Goal: Transaction & Acquisition: Book appointment/travel/reservation

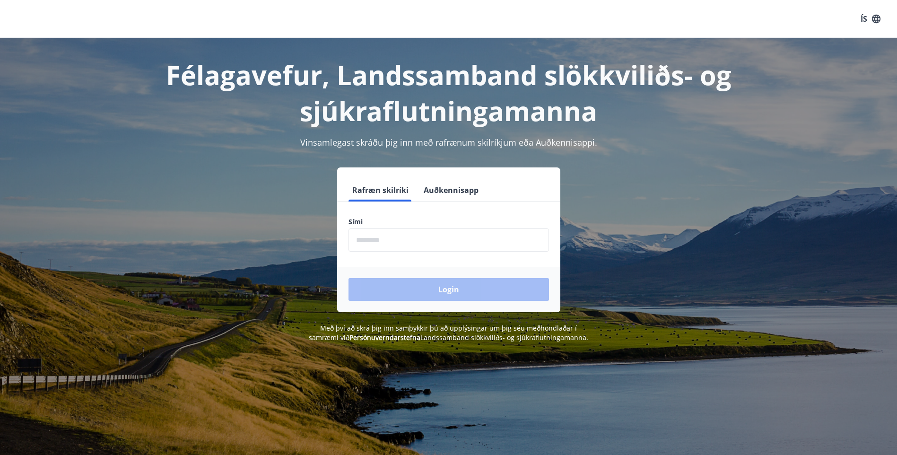
click at [454, 242] on input "phone" at bounding box center [448, 239] width 200 height 23
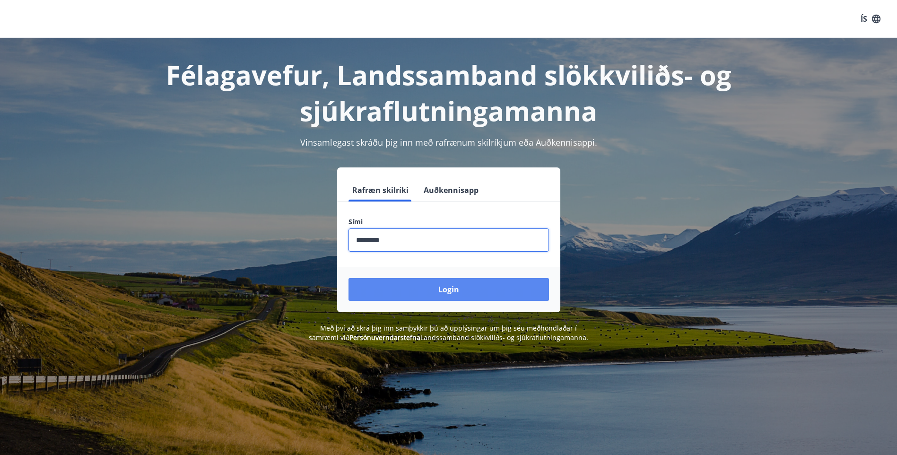
type input "********"
click at [459, 286] on button "Login" at bounding box center [448, 289] width 200 height 23
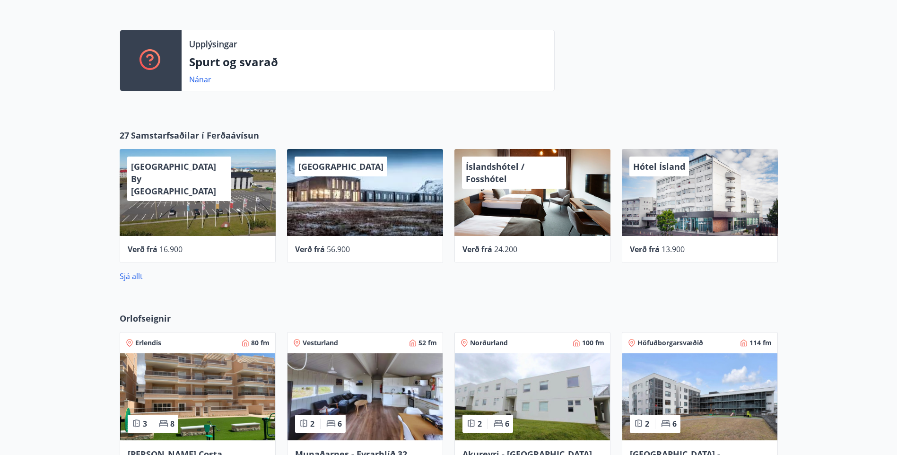
scroll to position [331, 0]
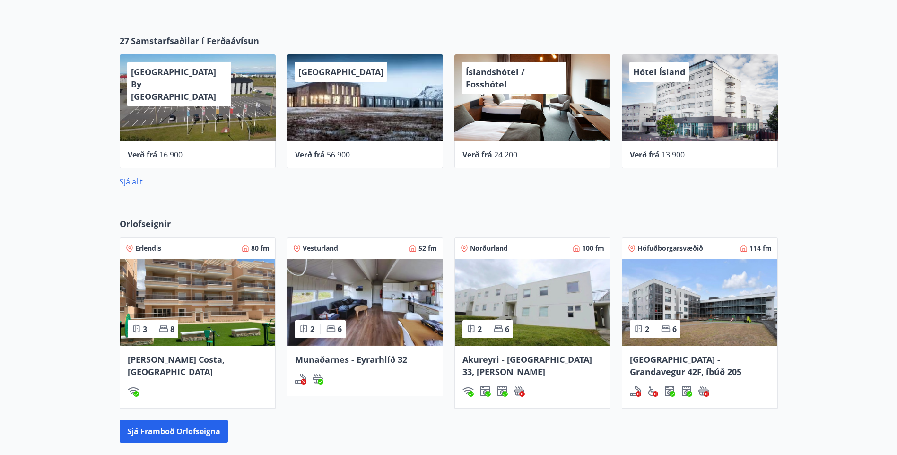
click at [698, 298] on img at bounding box center [699, 302] width 155 height 87
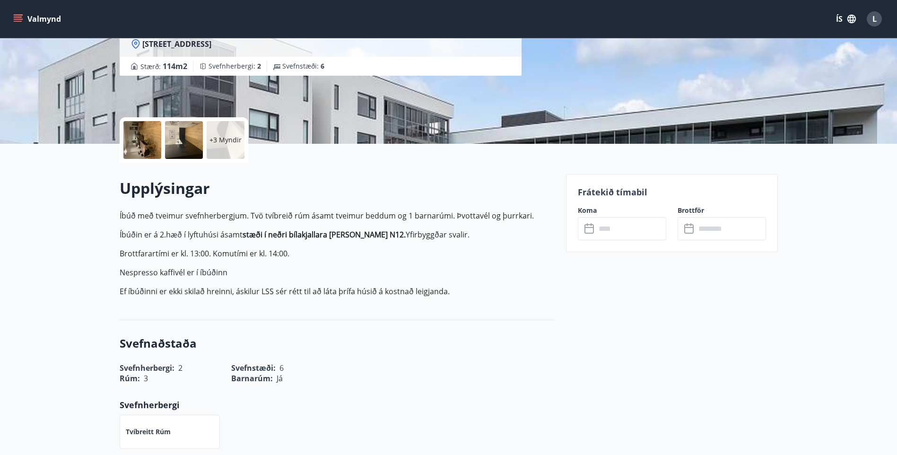
scroll to position [142, 0]
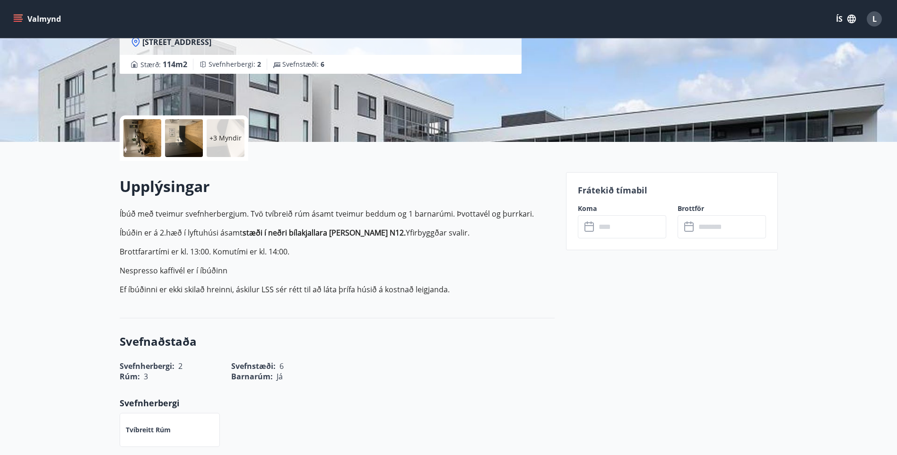
click at [590, 229] on icon at bounding box center [589, 226] width 11 height 11
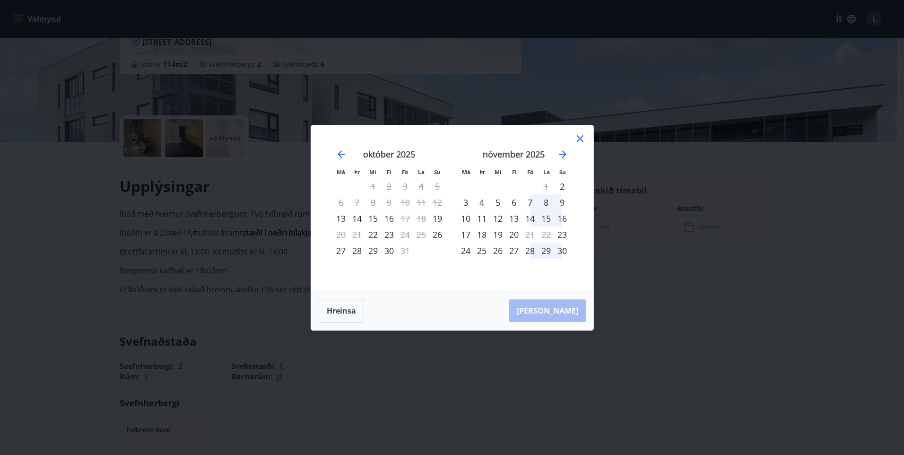
click at [390, 219] on div "16" at bounding box center [389, 218] width 16 height 16
click at [579, 140] on icon at bounding box center [579, 138] width 11 height 11
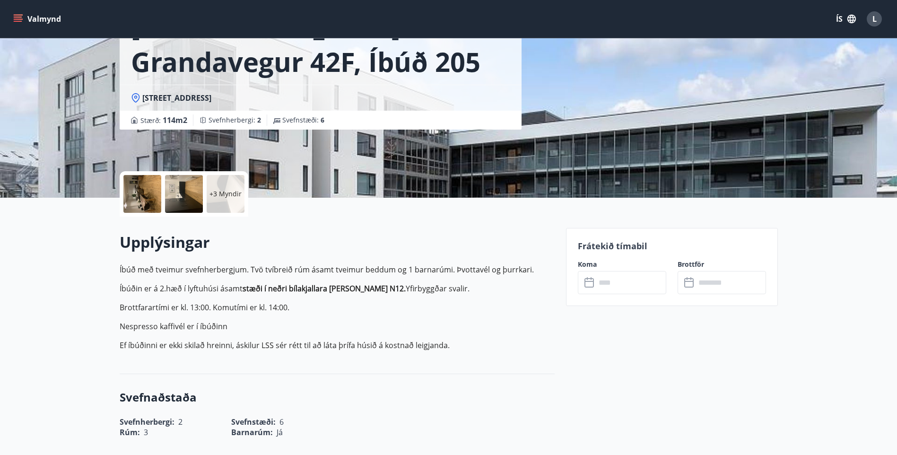
scroll to position [0, 0]
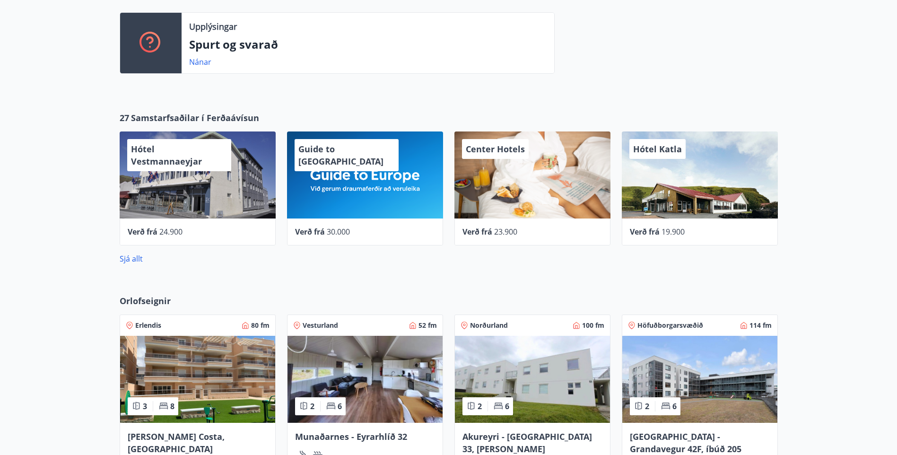
scroll to position [237, 0]
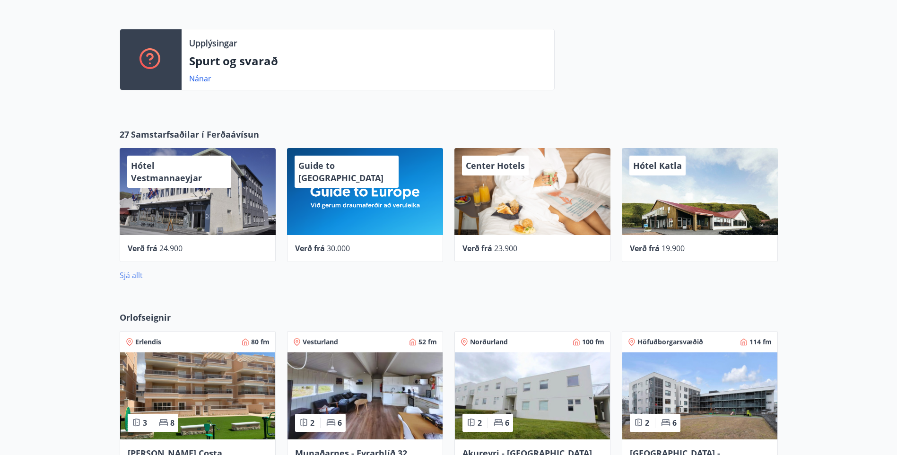
click at [128, 274] on link "Sjá allt" at bounding box center [131, 275] width 23 height 10
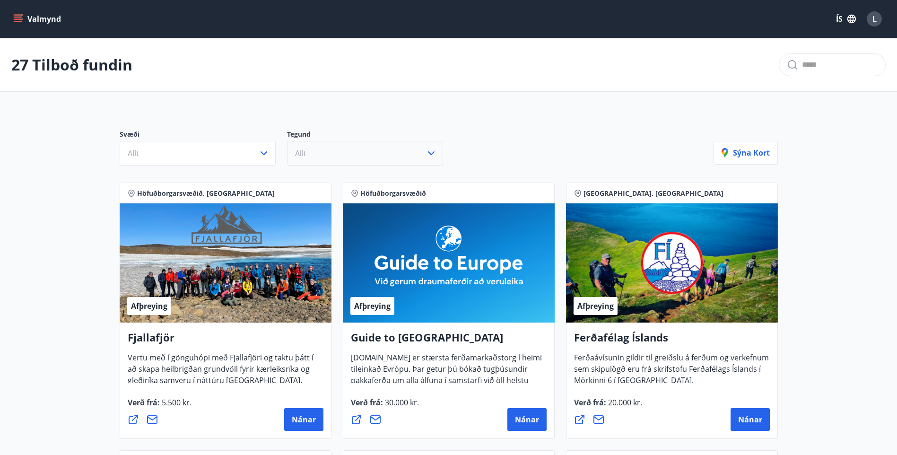
click at [430, 151] on icon "button" at bounding box center [430, 153] width 11 height 11
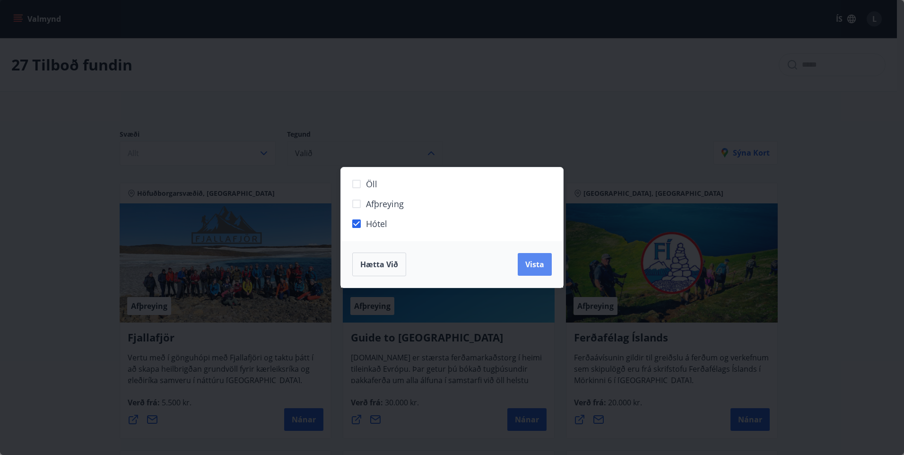
click at [531, 267] on span "Vista" at bounding box center [534, 264] width 19 height 10
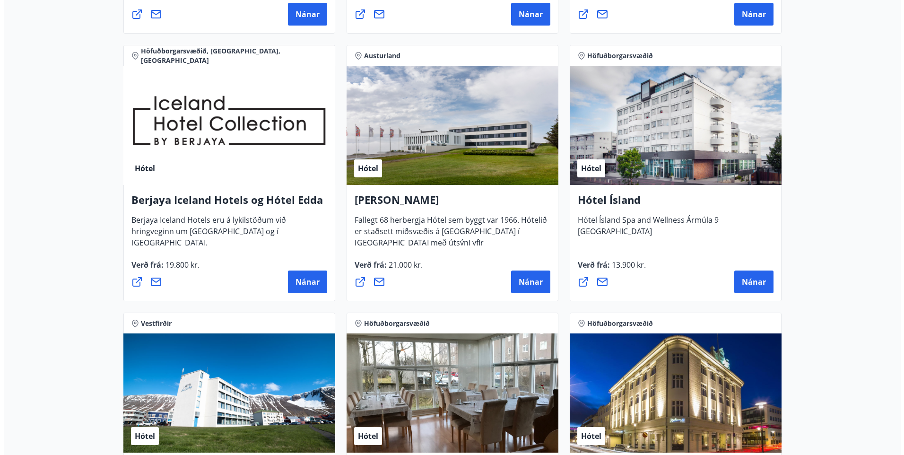
scroll to position [683, 0]
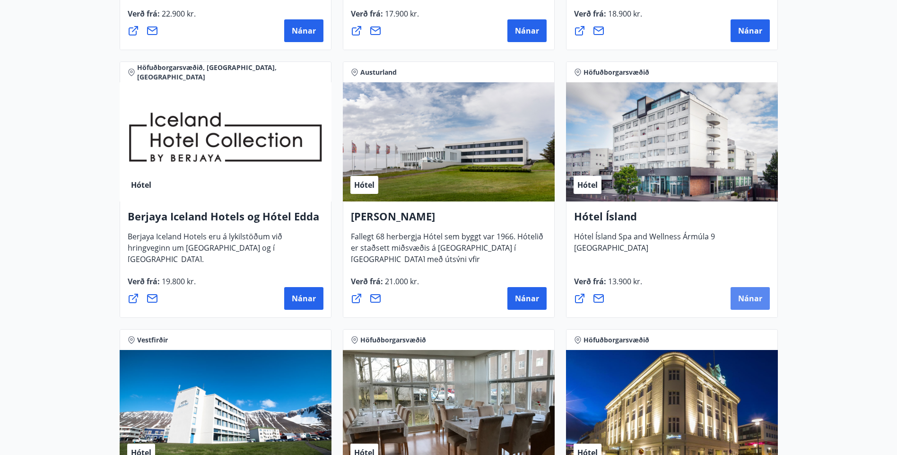
click at [747, 301] on span "Nánar" at bounding box center [750, 298] width 24 height 10
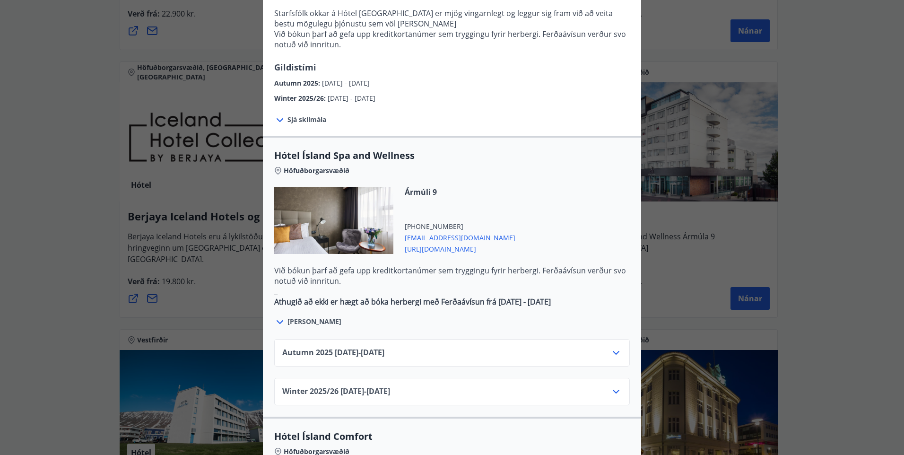
scroll to position [378, 0]
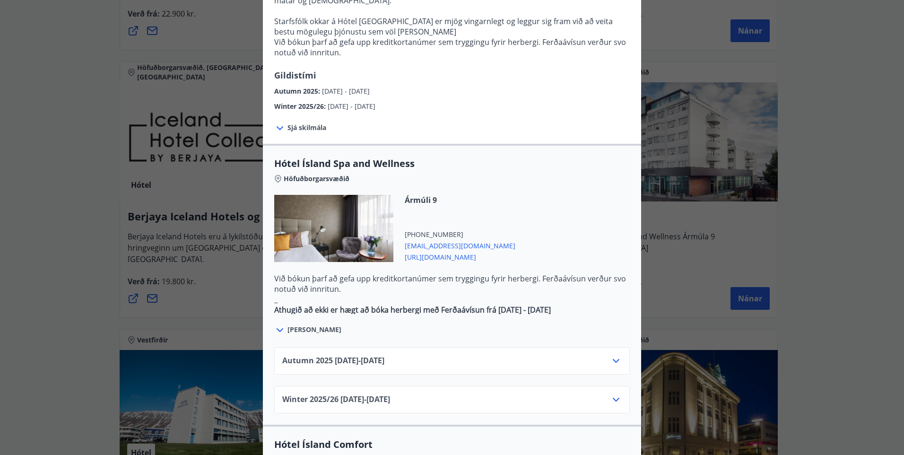
click at [277, 324] on icon at bounding box center [279, 329] width 11 height 11
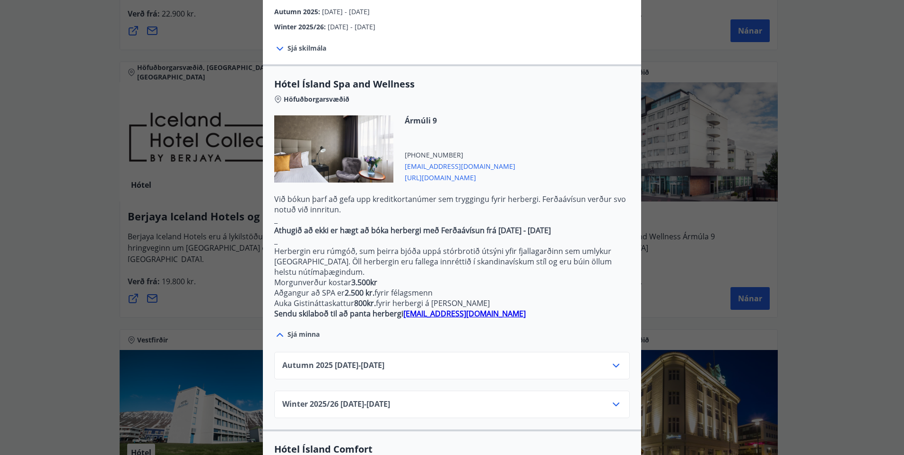
scroll to position [473, 0]
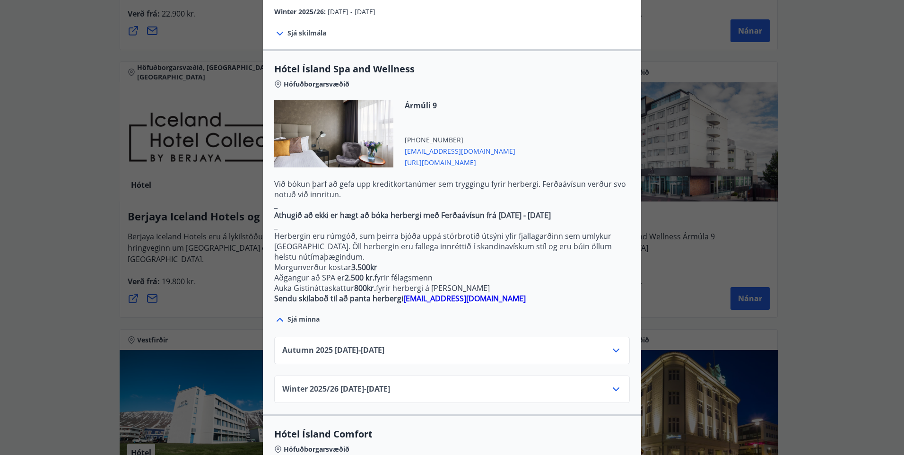
click at [613, 345] on icon at bounding box center [615, 350] width 11 height 11
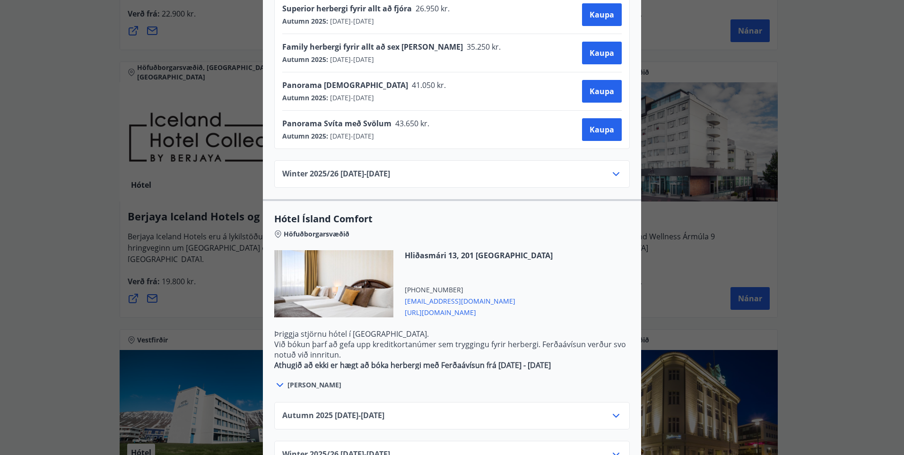
scroll to position [880, 0]
click at [617, 409] on icon at bounding box center [615, 414] width 11 height 11
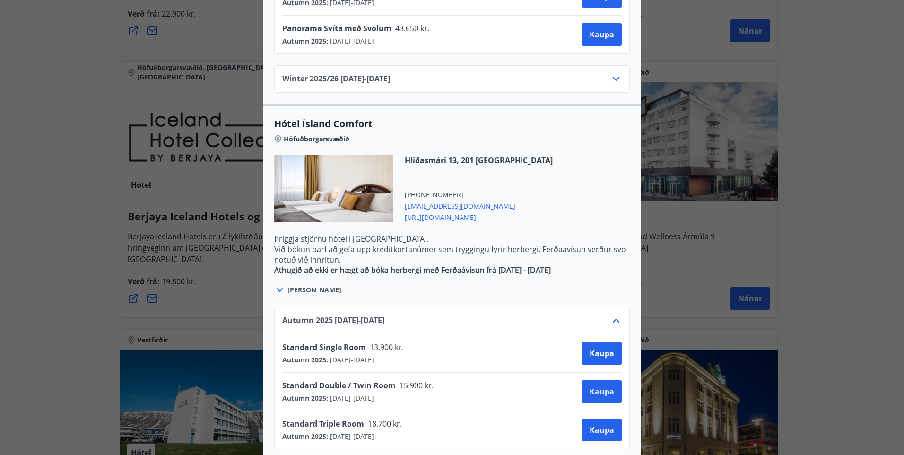
scroll to position [995, 0]
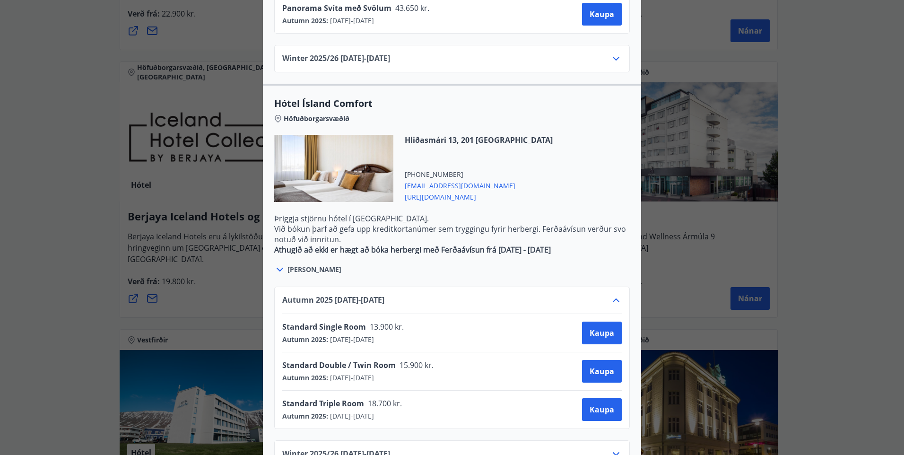
click at [62, 226] on div "Hótel Ísland Sendu skilaboð til að panta herbergi reception@hotelisland.is Athu…" at bounding box center [452, 227] width 904 height 455
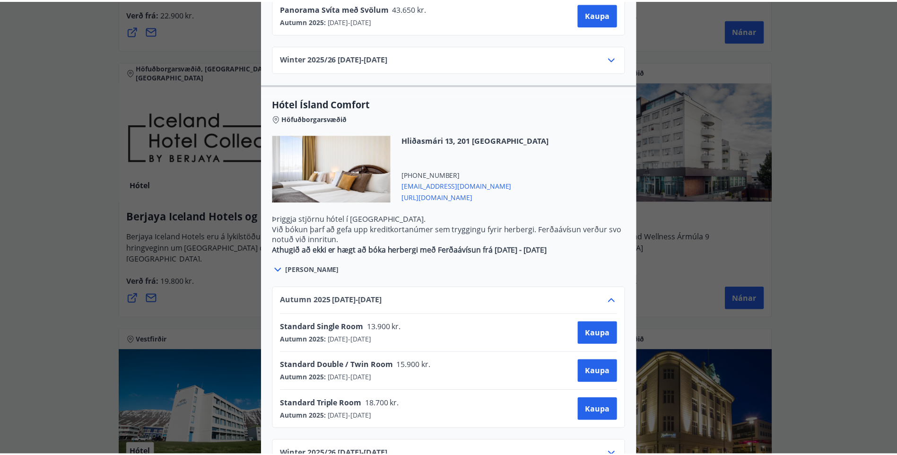
scroll to position [0, 0]
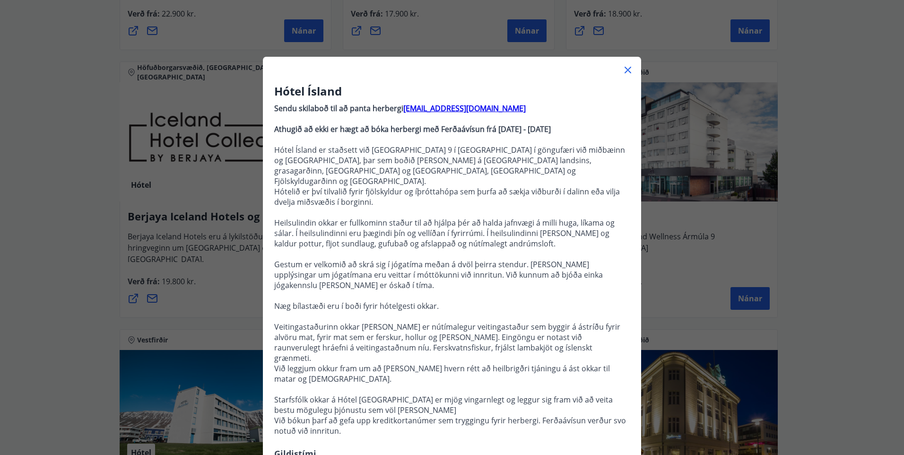
click at [625, 69] on icon at bounding box center [628, 70] width 7 height 7
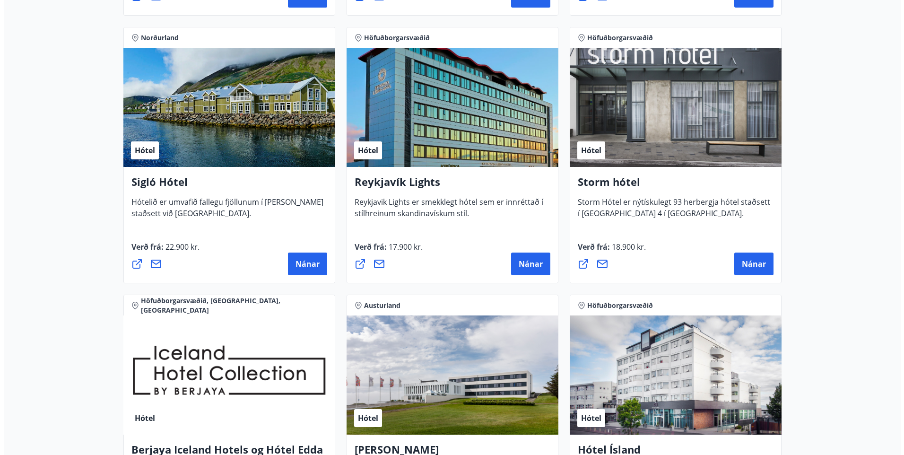
scroll to position [446, 0]
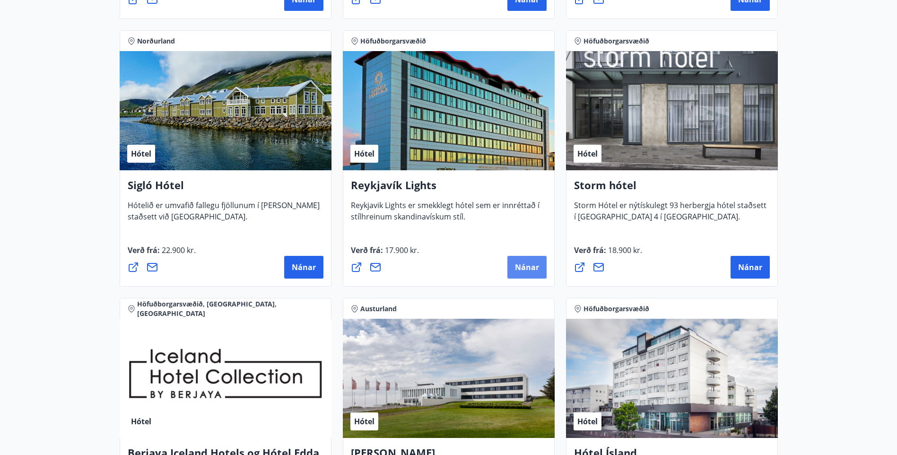
click at [531, 263] on span "Nánar" at bounding box center [527, 267] width 24 height 10
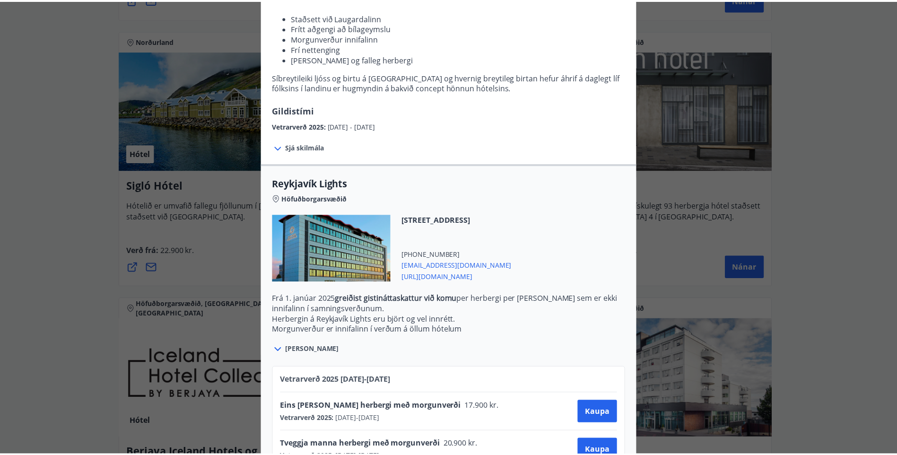
scroll to position [163, 0]
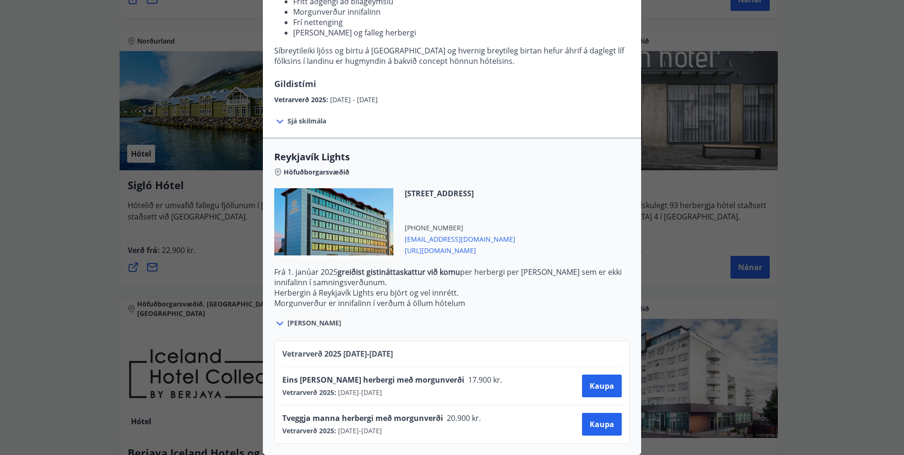
click at [466, 233] on span "reykjaviklights@keahotels.is" at bounding box center [460, 238] width 111 height 11
click at [515, 244] on span "https://www.keahotels.is/is/hotelin/reykjavik-lights" at bounding box center [460, 249] width 111 height 11
click at [819, 215] on div "Reykjavík Lights Fyrir bókarnir og frekari upplýsingar vinsamlega senduð póst á…" at bounding box center [452, 71] width 904 height 455
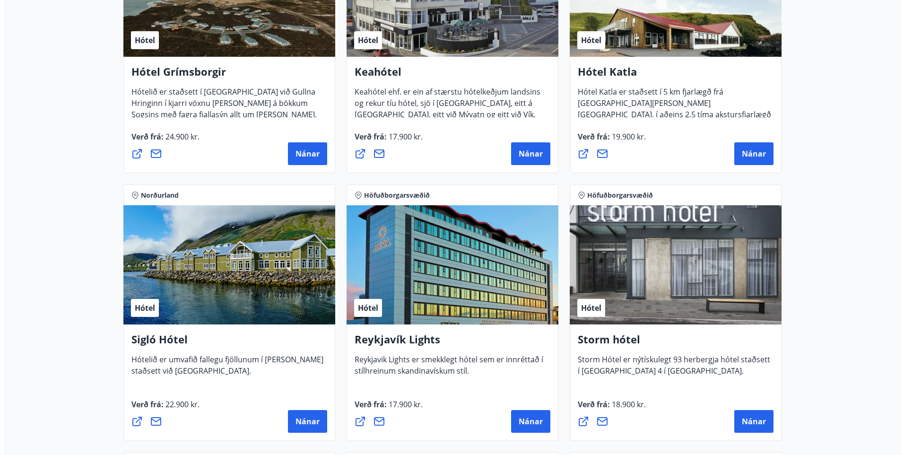
scroll to position [399, 0]
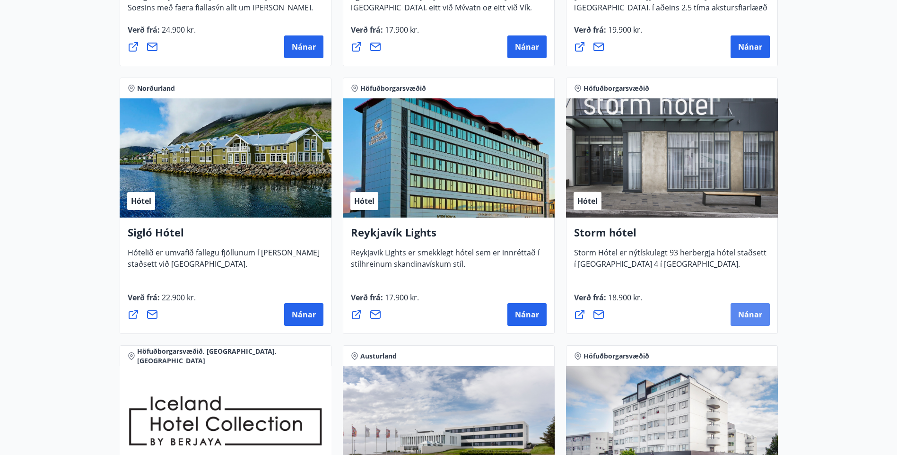
click at [748, 317] on span "Nánar" at bounding box center [750, 314] width 24 height 10
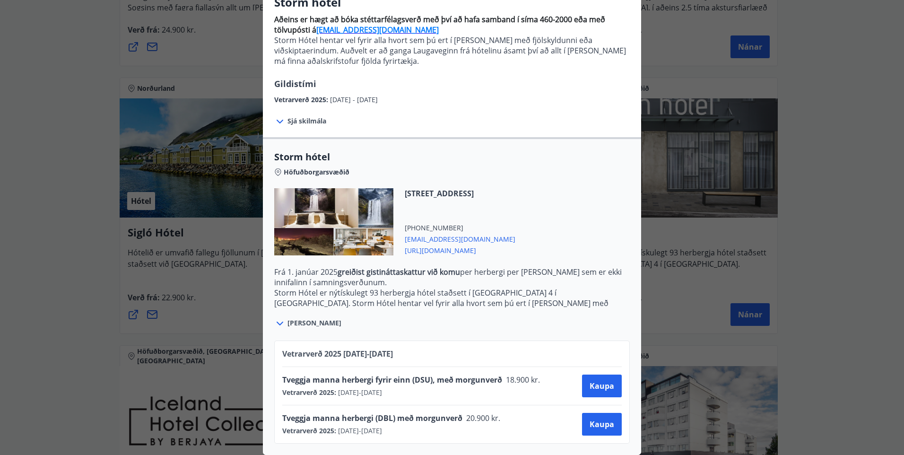
scroll to position [96, 0]
click at [465, 245] on span "https://www.keahotels.is/is/hotelin/storm-hotel" at bounding box center [460, 249] width 111 height 11
